Goal: Task Accomplishment & Management: Manage account settings

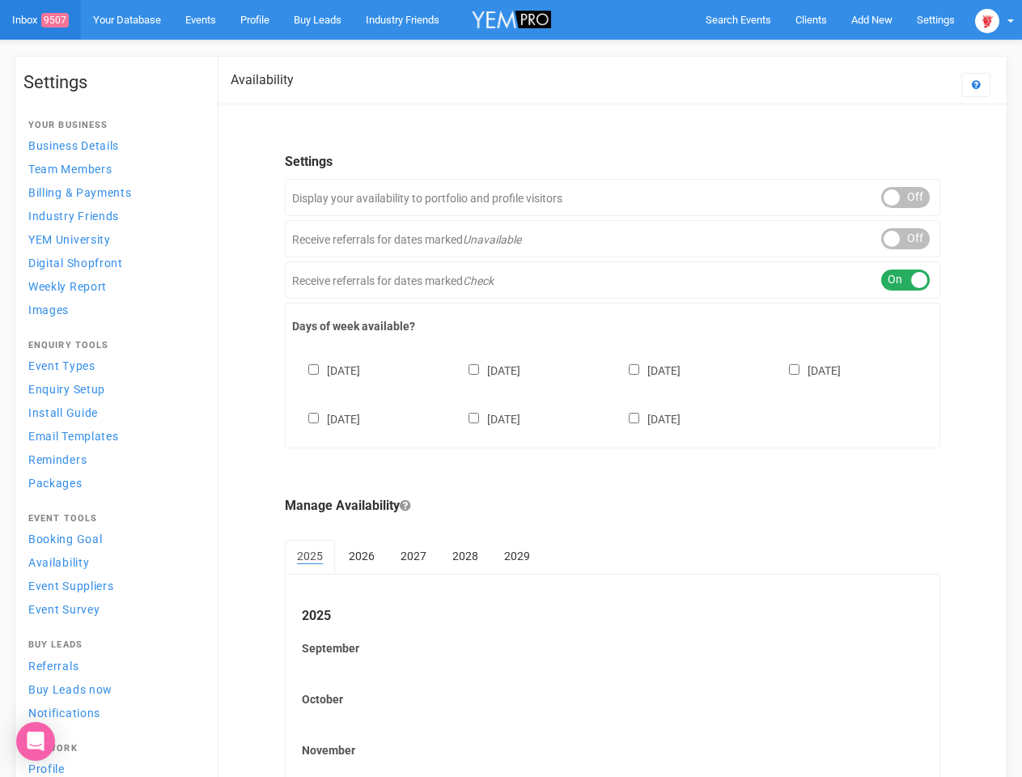
click at [511, 388] on div "[DATE] [DATE] [DATE] [DATE] [DATE] [DATE] [DATE]" at bounding box center [612, 386] width 641 height 97
click at [738, 19] on span "Search Events" at bounding box center [738, 20] width 66 height 12
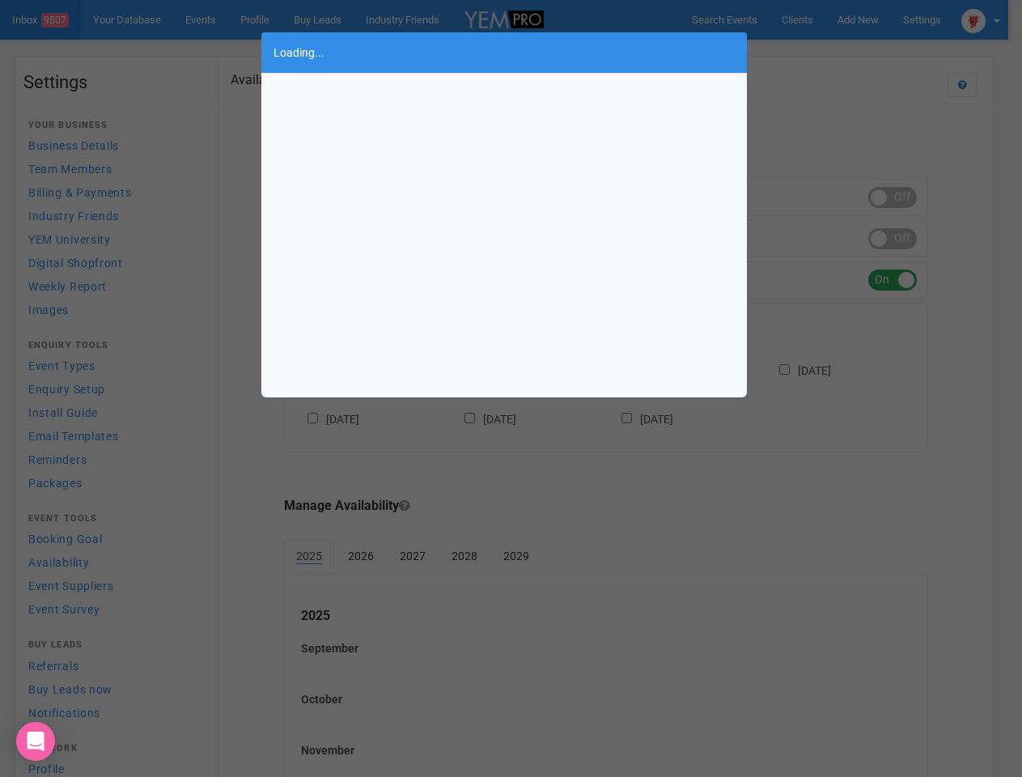
click at [871, 19] on div "Loading..." at bounding box center [511, 388] width 1022 height 777
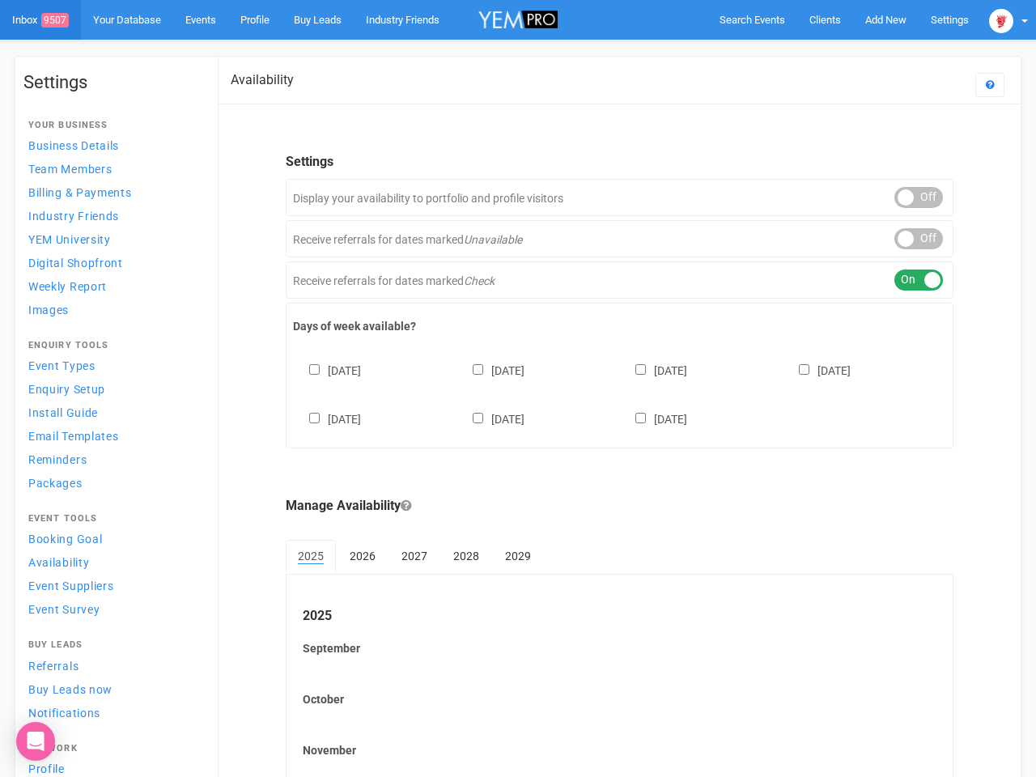
click at [834, 52] on body "Search Events Clients Add New New Client New Event New Enquiry Settings [GEOGRA…" at bounding box center [518, 468] width 1036 height 936
click at [994, 19] on img at bounding box center [1001, 21] width 24 height 24
click at [905, 197] on div "ON OFF" at bounding box center [918, 197] width 49 height 21
click at [905, 239] on div "ON OFF" at bounding box center [918, 238] width 49 height 21
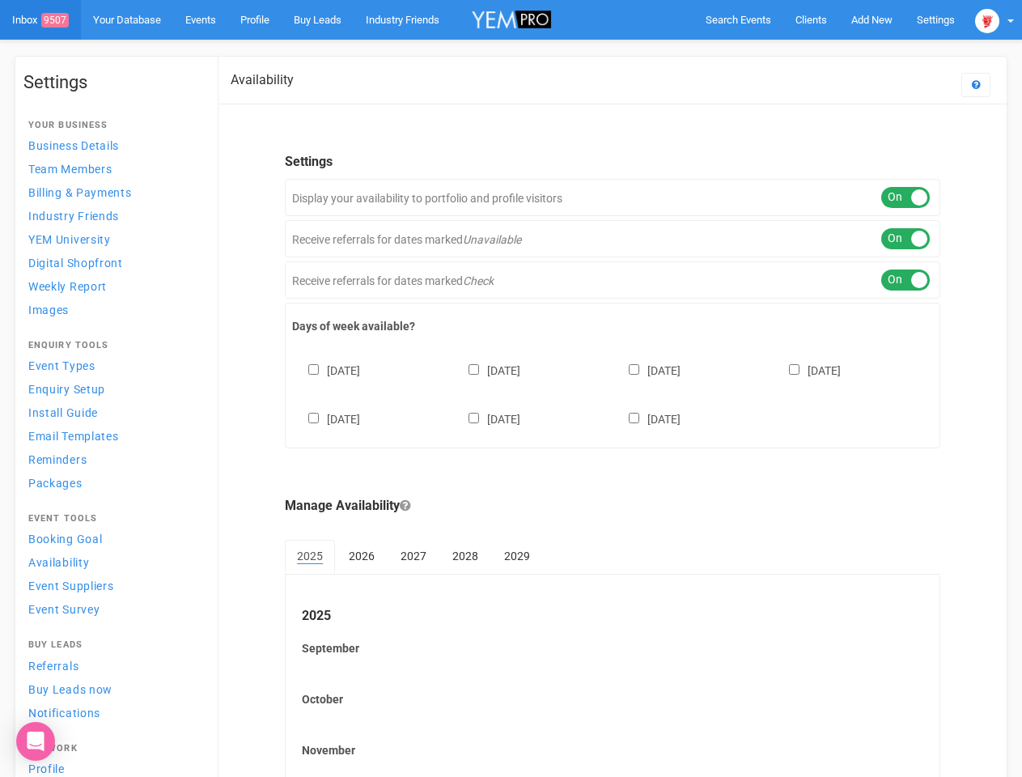
click at [905, 280] on div "ON OFF" at bounding box center [905, 279] width 49 height 21
click at [612, 392] on div "[DATE] [DATE] [DATE] [DATE] [DATE] [DATE] [DATE]" at bounding box center [612, 386] width 641 height 97
